Goal: Task Accomplishment & Management: Use online tool/utility

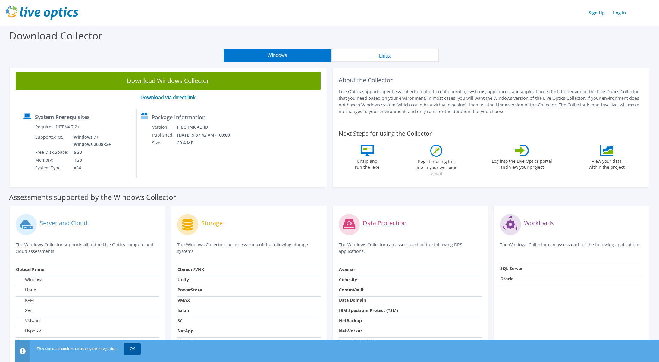
click at [131, 349] on link "OK" at bounding box center [132, 348] width 17 height 11
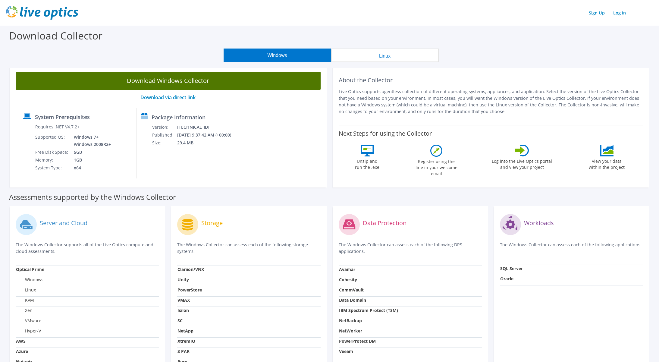
click at [233, 84] on link "Download Windows Collector" at bounding box center [168, 81] width 305 height 18
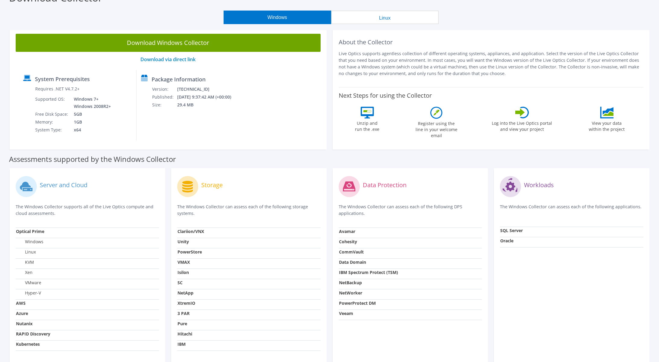
scroll to position [30, 0]
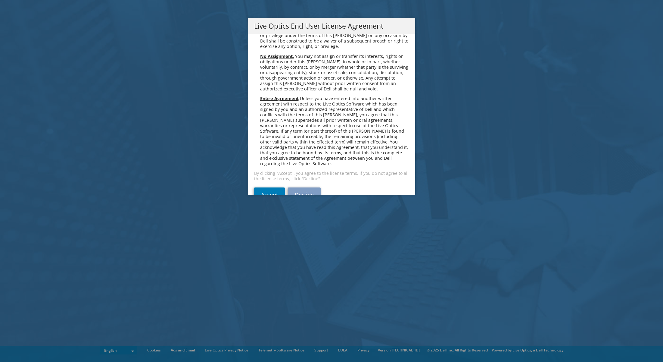
scroll to position [2277, 0]
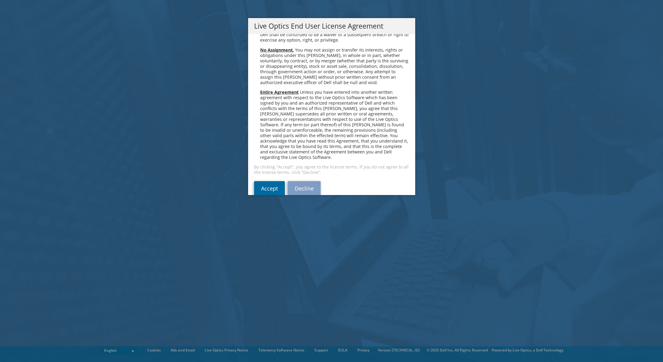
click at [273, 181] on link "Accept" at bounding box center [269, 188] width 31 height 14
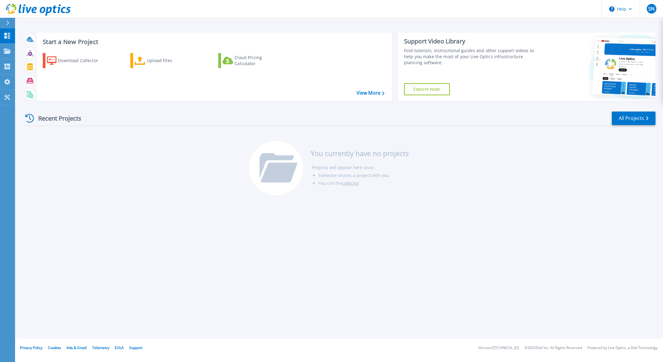
click at [508, 160] on div "Recent Projects All Projects You currently have no projects Projects will appea…" at bounding box center [339, 153] width 632 height 95
click at [151, 62] on div "Upload Files" at bounding box center [171, 61] width 48 height 12
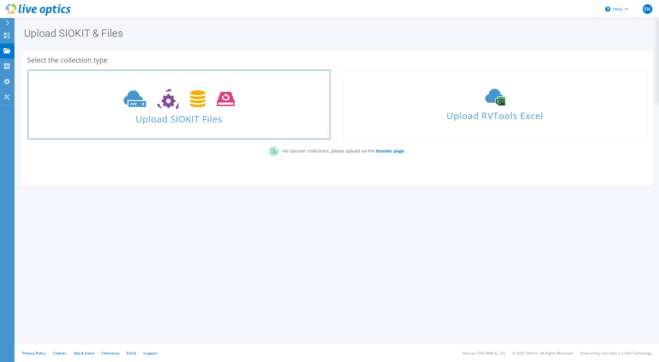
click at [139, 122] on span "Upload SIOKIT Files" at bounding box center [179, 117] width 302 height 13
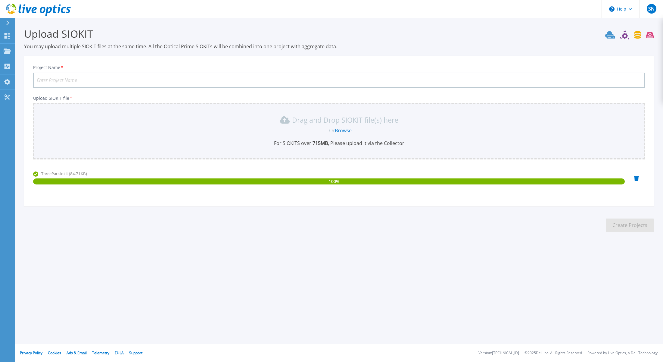
click at [63, 82] on input "Project Name *" at bounding box center [339, 80] width 612 height 15
type input "3Par04-20250910"
click at [632, 227] on button "Create Projects" at bounding box center [630, 225] width 48 height 14
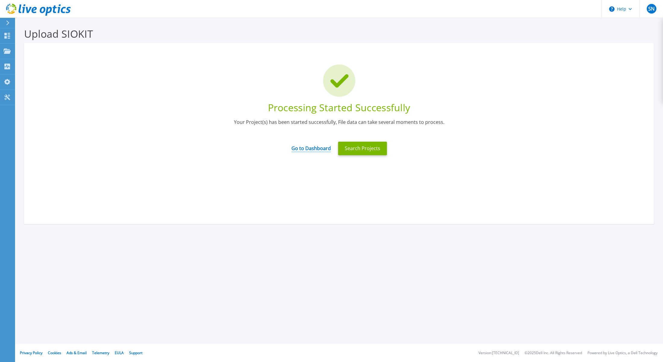
click at [304, 149] on link "Go to Dashboard" at bounding box center [310, 146] width 39 height 12
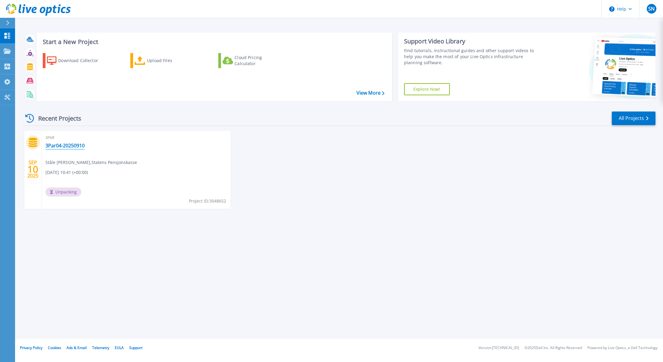
click at [59, 146] on link "3Par04-20250910" at bounding box center [64, 145] width 39 height 6
click at [140, 63] on icon at bounding box center [140, 60] width 11 height 9
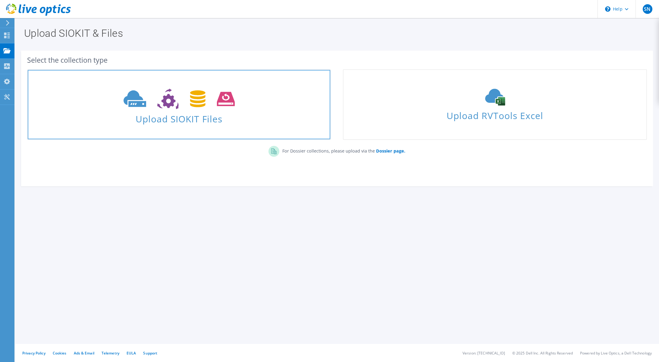
click at [154, 94] on icon at bounding box center [178, 99] width 111 height 21
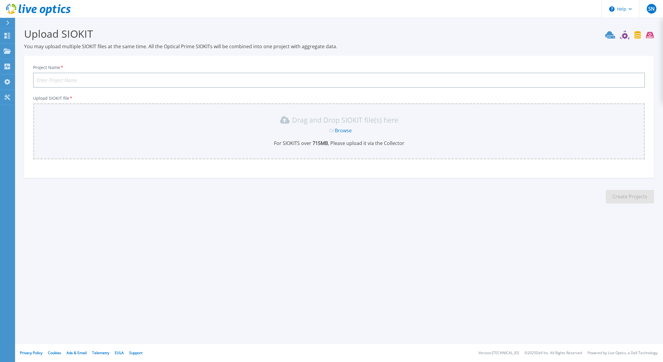
click at [67, 82] on input "Project Name *" at bounding box center [339, 80] width 612 height 15
type input "3Par04-20250910-3day"
click at [65, 132] on div "Or Browse" at bounding box center [340, 130] width 602 height 7
drag, startPoint x: 85, startPoint y: 138, endPoint x: 73, endPoint y: 131, distance: 13.8
click at [73, 131] on div "Or Browse" at bounding box center [340, 130] width 602 height 7
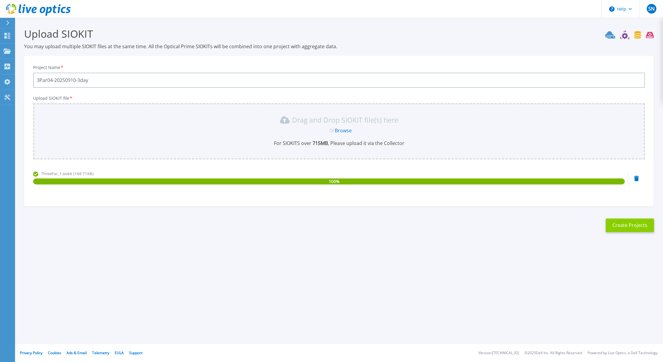
click at [620, 227] on button "Create Projects" at bounding box center [630, 225] width 48 height 14
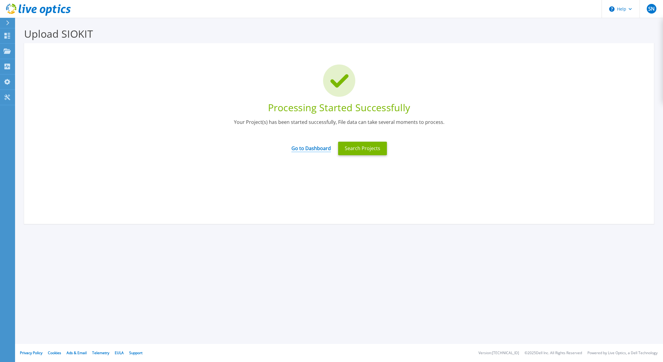
click at [320, 150] on link "Go to Dashboard" at bounding box center [310, 146] width 39 height 12
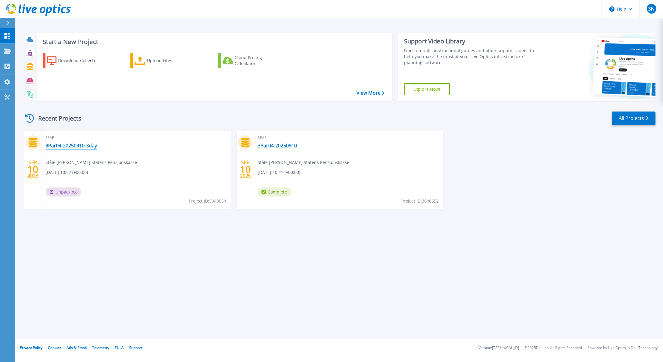
drag, startPoint x: 91, startPoint y: 146, endPoint x: 81, endPoint y: 146, distance: 9.9
click at [81, 146] on link "3Par04-20250910-3day" at bounding box center [70, 145] width 51 height 6
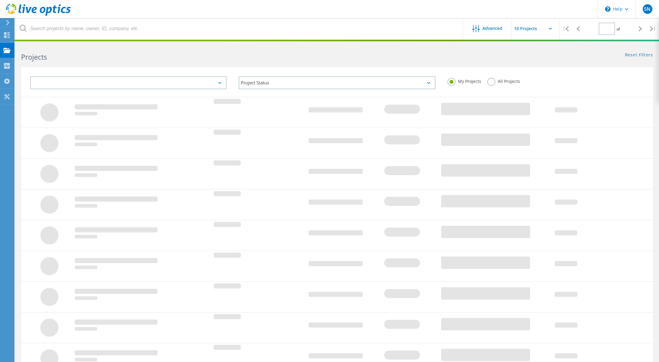
type input "1"
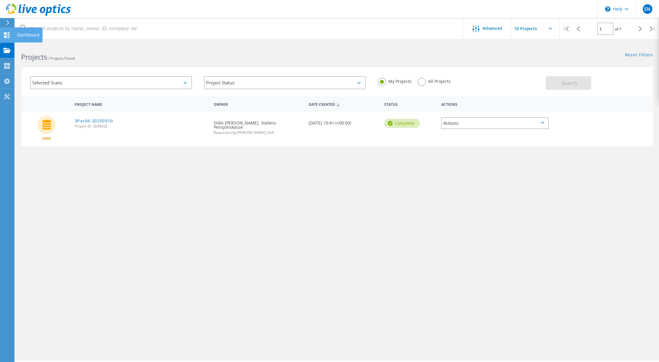
click at [8, 34] on icon at bounding box center [6, 35] width 7 height 6
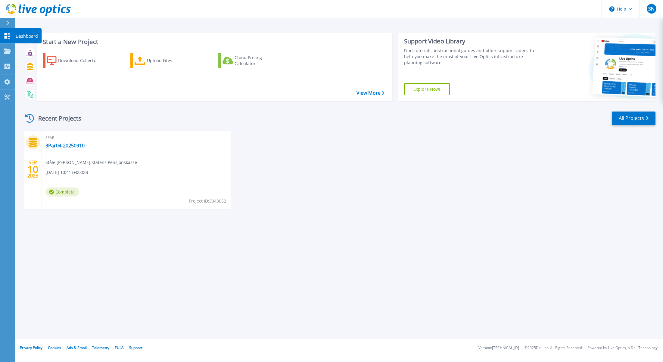
click at [8, 34] on icon at bounding box center [7, 36] width 7 height 6
click at [145, 60] on icon at bounding box center [140, 60] width 11 height 9
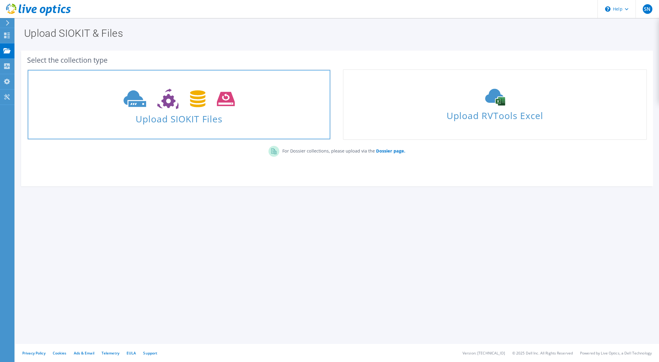
click at [179, 114] on span "Upload SIOKIT Files" at bounding box center [179, 117] width 302 height 13
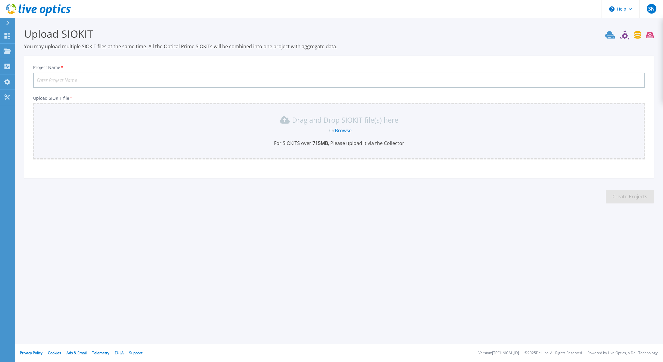
click at [72, 80] on input "Project Name *" at bounding box center [339, 80] width 612 height 15
type input "3par04-20250910-7days"
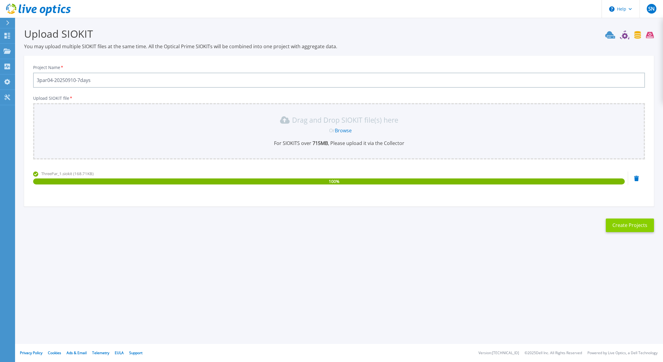
click at [635, 223] on button "Create Projects" at bounding box center [630, 225] width 48 height 14
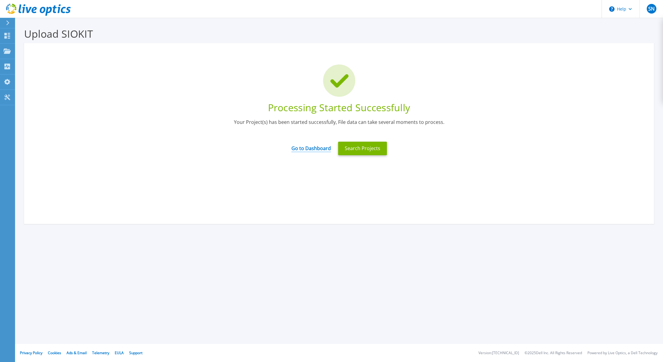
click at [304, 148] on link "Go to Dashboard" at bounding box center [310, 146] width 39 height 12
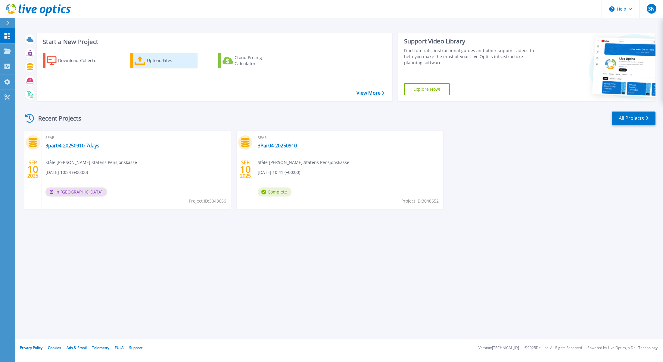
click at [162, 62] on div "Upload Files" at bounding box center [171, 61] width 48 height 12
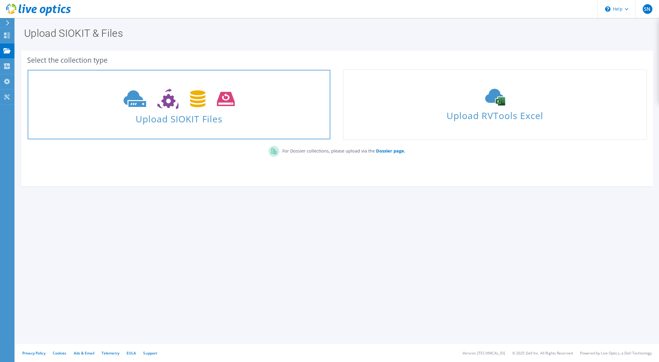
click at [186, 113] on span "Upload SIOKIT Files" at bounding box center [179, 117] width 302 height 13
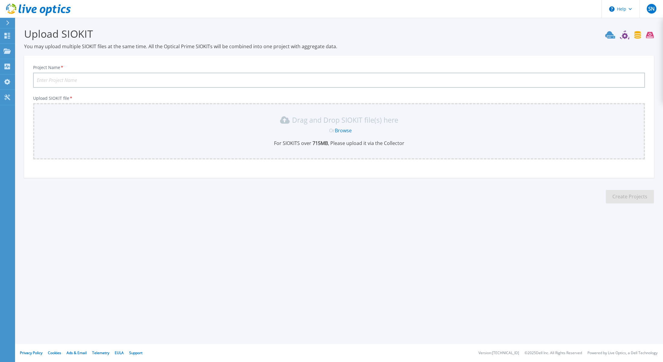
click at [96, 81] on input "Project Name *" at bounding box center [339, 80] width 612 height 15
type input "3par05-20250910-3day"
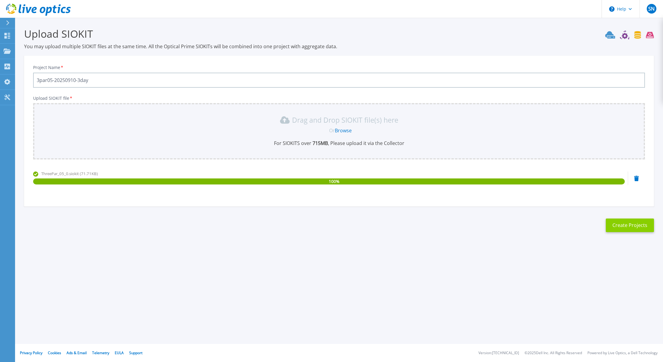
click at [635, 224] on button "Create Projects" at bounding box center [630, 225] width 48 height 14
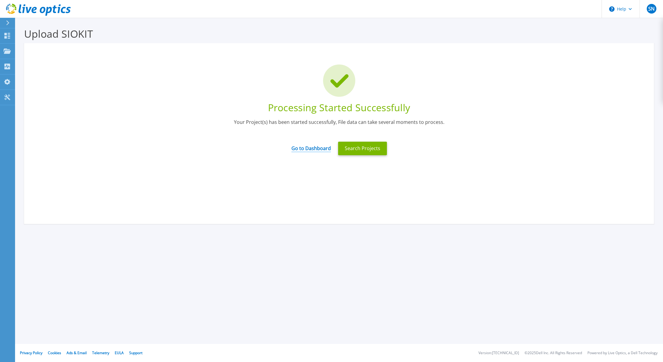
click at [308, 151] on link "Go to Dashboard" at bounding box center [310, 146] width 39 height 12
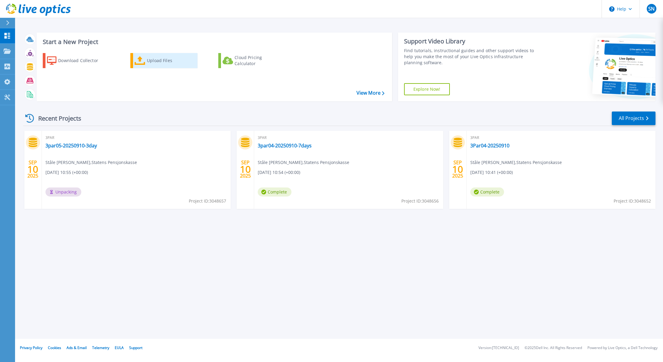
click at [160, 60] on div "Upload Files" at bounding box center [171, 61] width 48 height 12
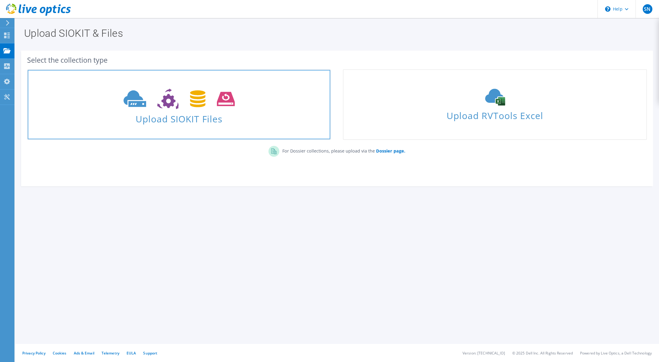
click at [173, 102] on use at bounding box center [178, 99] width 111 height 21
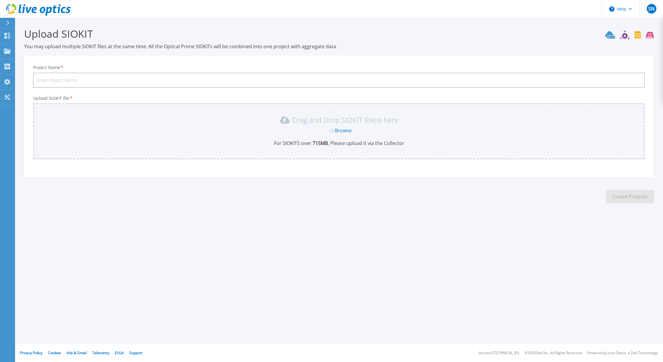
click at [141, 78] on input "Project Name *" at bounding box center [339, 80] width 612 height 15
type input "3Par05-20250910-7days"
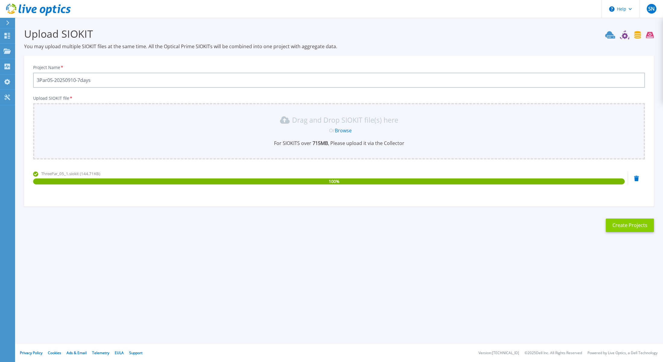
click at [632, 229] on button "Create Projects" at bounding box center [630, 225] width 48 height 14
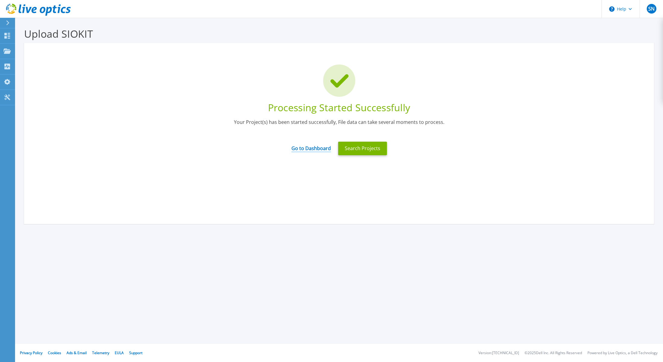
click at [305, 151] on link "Go to Dashboard" at bounding box center [310, 146] width 39 height 12
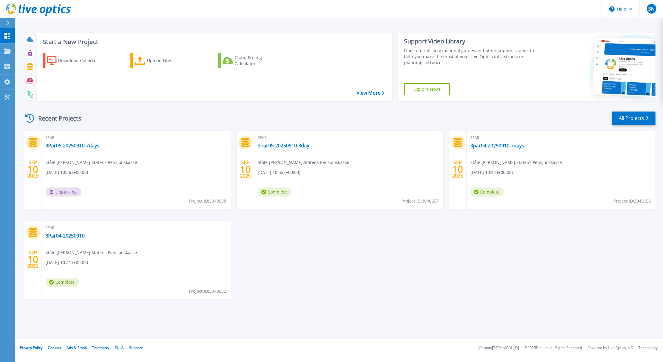
click at [513, 174] on span "[DATE] 10:54 (+00:00)" at bounding box center [491, 172] width 42 height 7
click at [487, 193] on span "Complete" at bounding box center [487, 191] width 34 height 9
click at [493, 146] on link "3par04-20250910-7days" at bounding box center [497, 145] width 54 height 6
click at [289, 146] on link "3par05-20250910-3day" at bounding box center [283, 145] width 51 height 6
click at [94, 147] on link "3Par05-20250910-7days" at bounding box center [72, 145] width 54 height 6
